Goal: Information Seeking & Learning: Learn about a topic

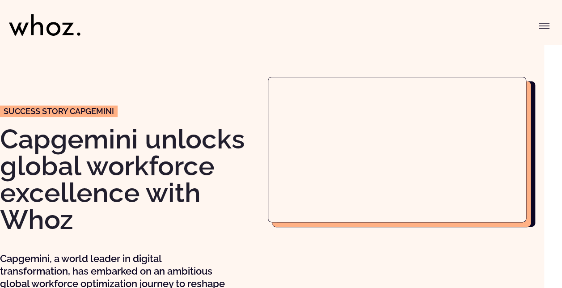
click at [543, 24] on icon "Toggle menu" at bounding box center [543, 26] width 11 height 11
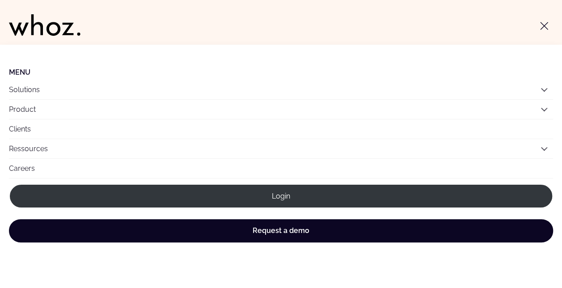
click at [544, 29] on icon "Toggle menu" at bounding box center [543, 26] width 11 height 11
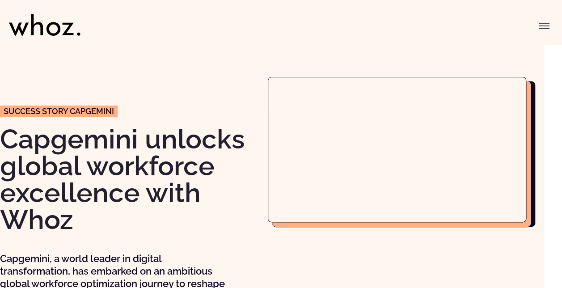
click at [211, 116] on div "Success story CAPGEMINI Capgemini unlocks global workforce excellence with Whoz…" at bounding box center [129, 199] width 259 height 244
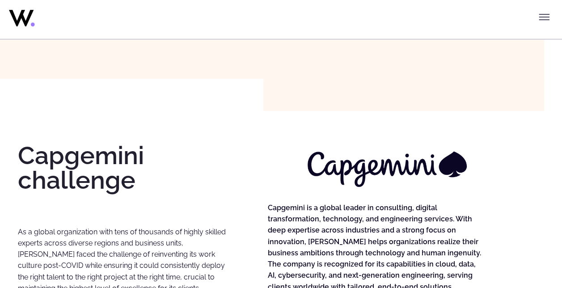
scroll to position [265, 0]
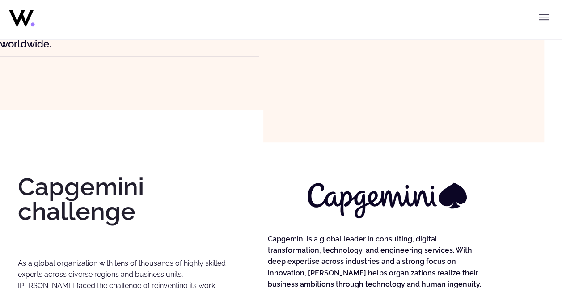
click at [543, 16] on icon "Toggle menu" at bounding box center [543, 17] width 11 height 11
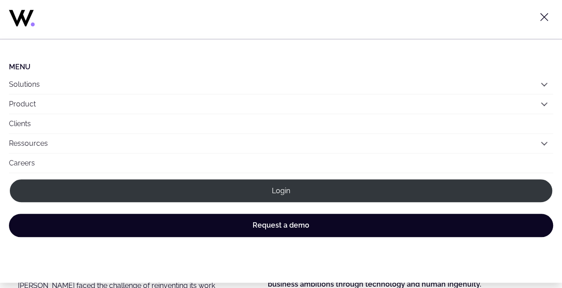
click at [546, 16] on icon "Toggle menu" at bounding box center [543, 17] width 11 height 11
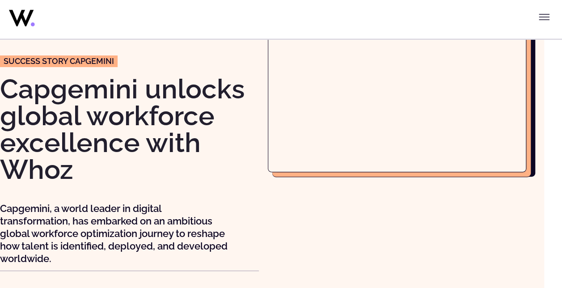
scroll to position [0, 0]
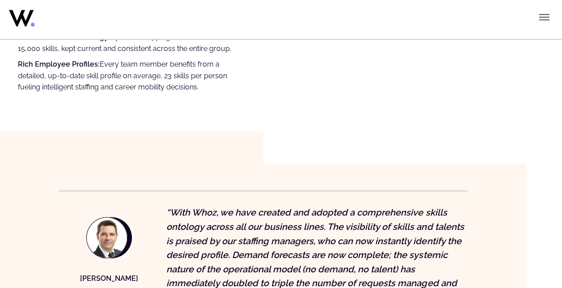
scroll to position [522, 0]
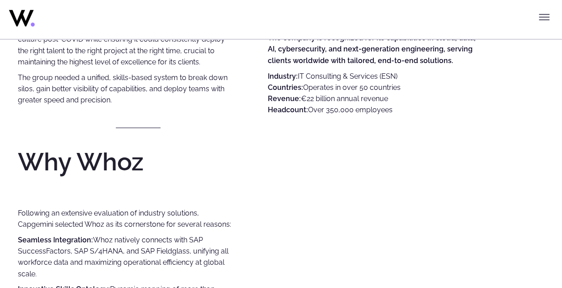
click at [542, 19] on icon "Toggle menu" at bounding box center [543, 17] width 11 height 11
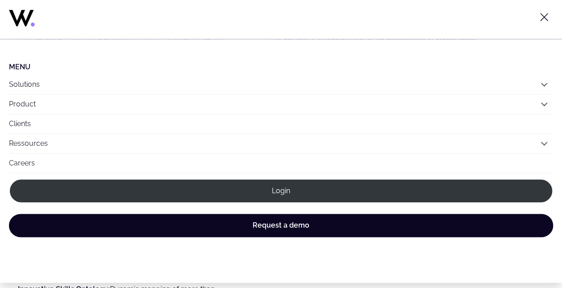
click at [195, 163] on link "Careers" at bounding box center [281, 162] width 544 height 19
click at [198, 144] on button "Ressources" at bounding box center [281, 143] width 544 height 19
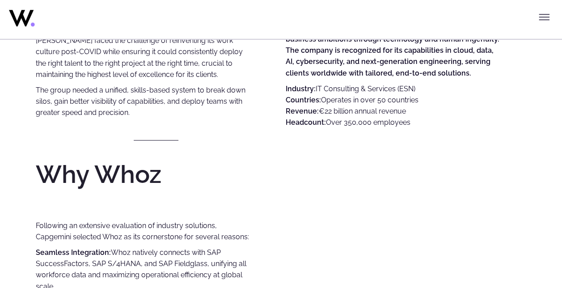
click at [363, 220] on div "Capgemini is a global leader in consulting, digital transformation, technology,…" at bounding box center [406, 142] width 241 height 427
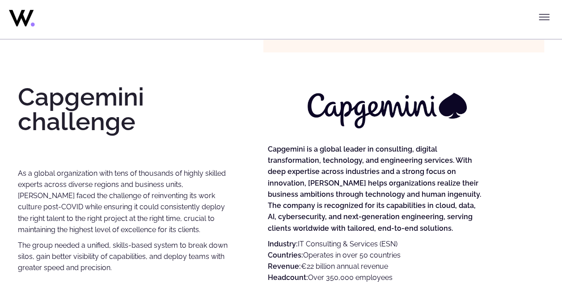
click at [276, 118] on div at bounding box center [388, 109] width 241 height 50
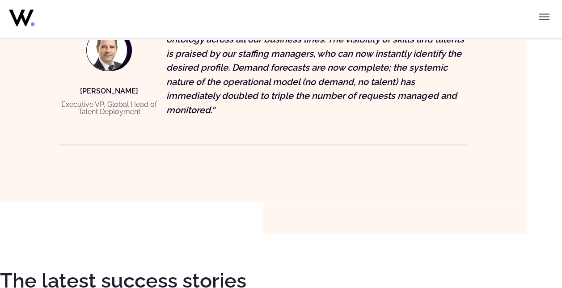
scroll to position [962, 0]
